Goal: Navigation & Orientation: Find specific page/section

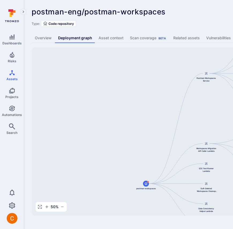
click at [112, 37] on link "Asset context" at bounding box center [110, 38] width 31 height 10
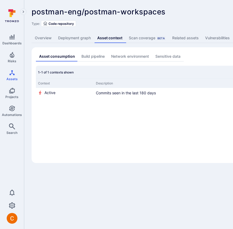
click at [70, 36] on link "Deployment graph" at bounding box center [74, 38] width 39 height 10
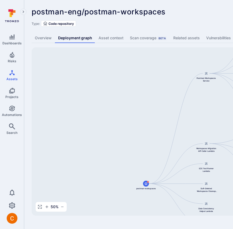
click at [148, 40] on div "Scan coverage Beta" at bounding box center [148, 37] width 37 height 5
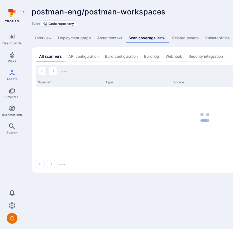
click at [74, 39] on link "Deployment graph" at bounding box center [74, 38] width 39 height 10
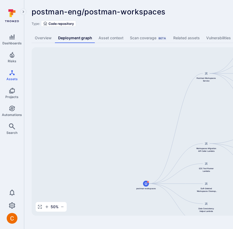
click at [195, 9] on div "postman-eng/postman-workspaces ... Show more" at bounding box center [167, 11] width 270 height 9
click at [172, 27] on div "postman-eng/postman-workspaces ... Show more Type: Code repository Overview Dep…" at bounding box center [204, 111] width 361 height 223
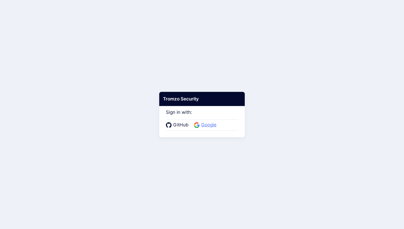
click at [202, 123] on span "Google" at bounding box center [209, 125] width 18 height 7
